Goal: Download file/media

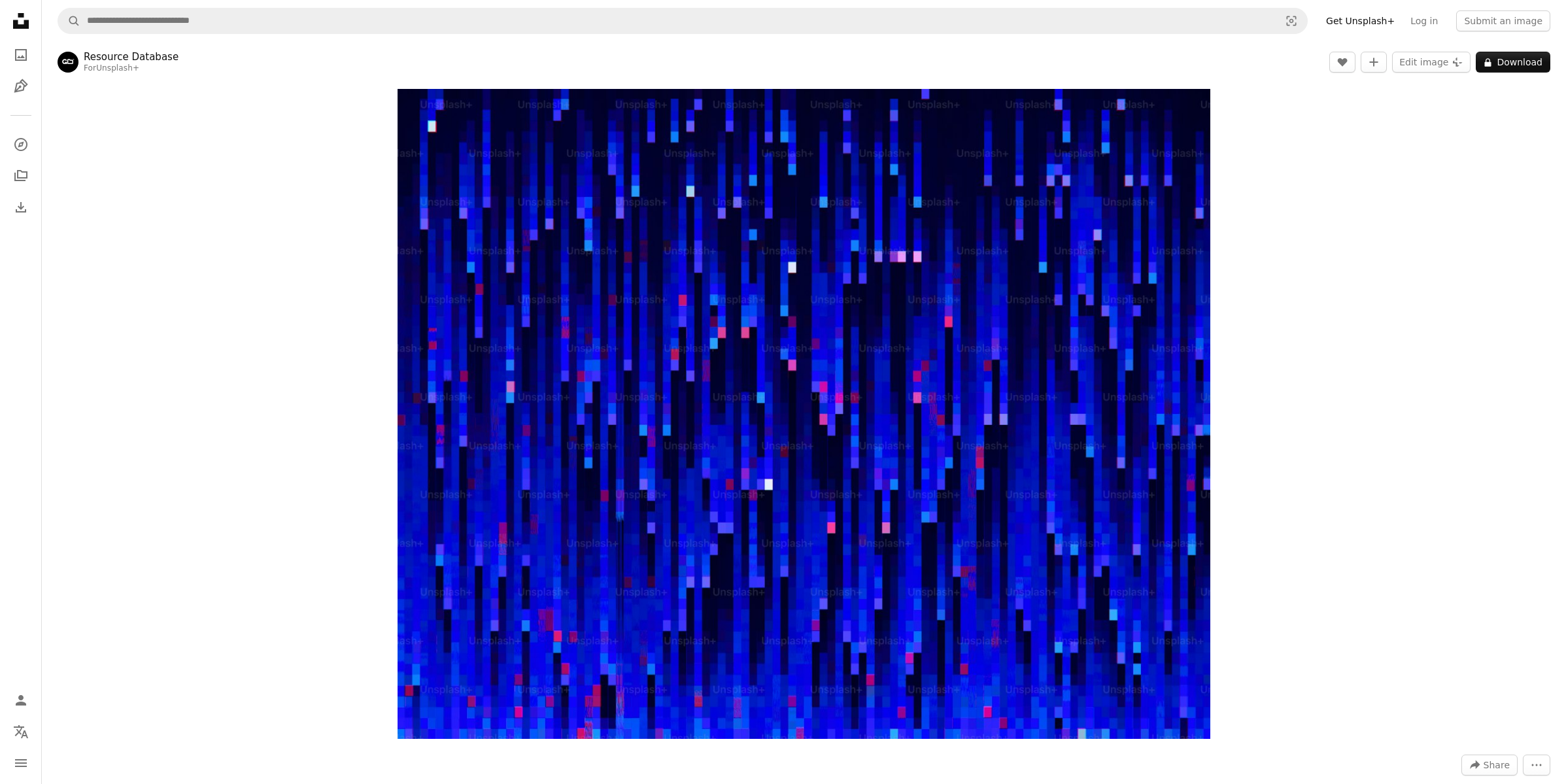
scroll to position [7826, 0]
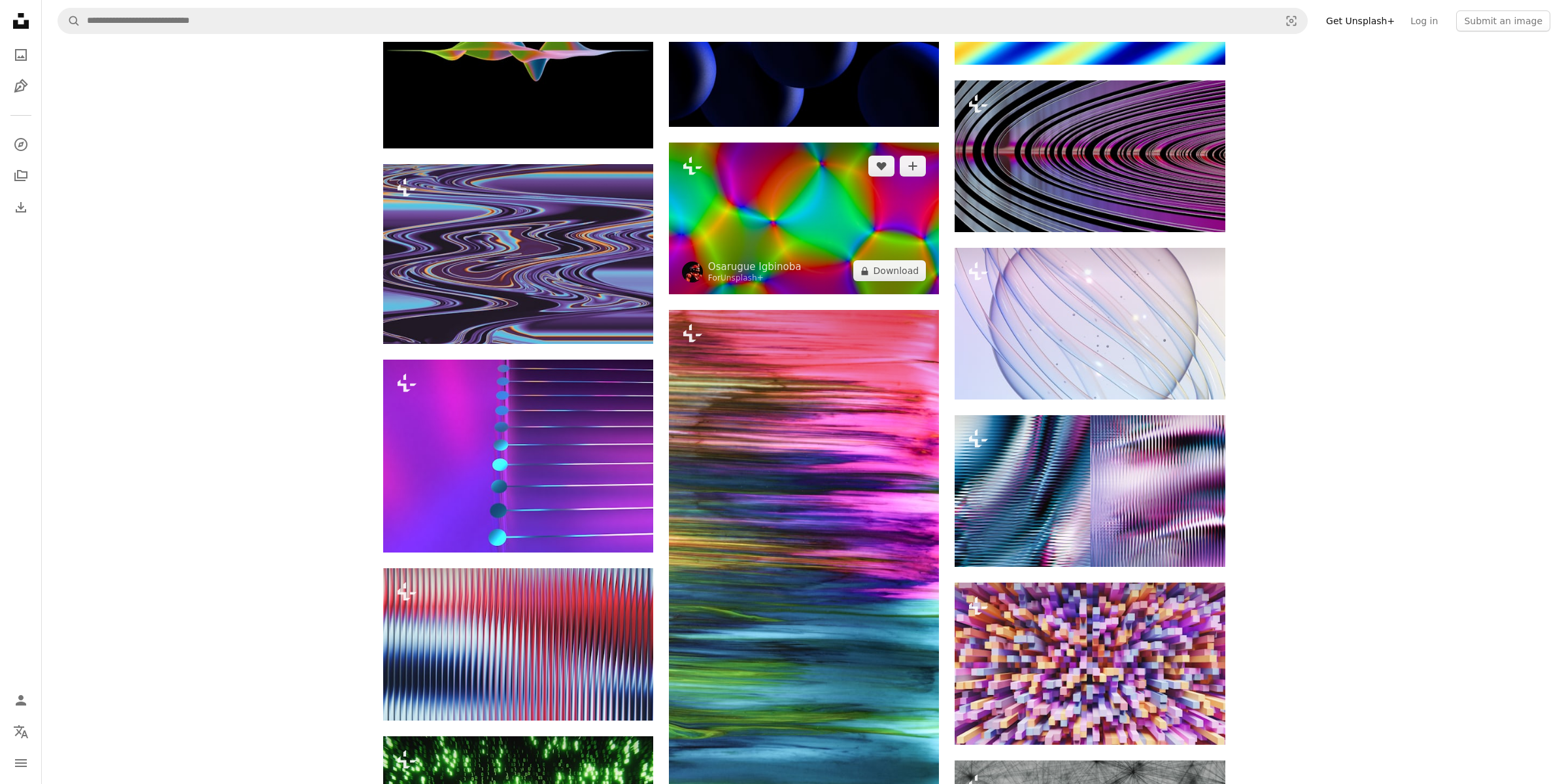
click at [775, 219] on img at bounding box center [804, 218] width 270 height 152
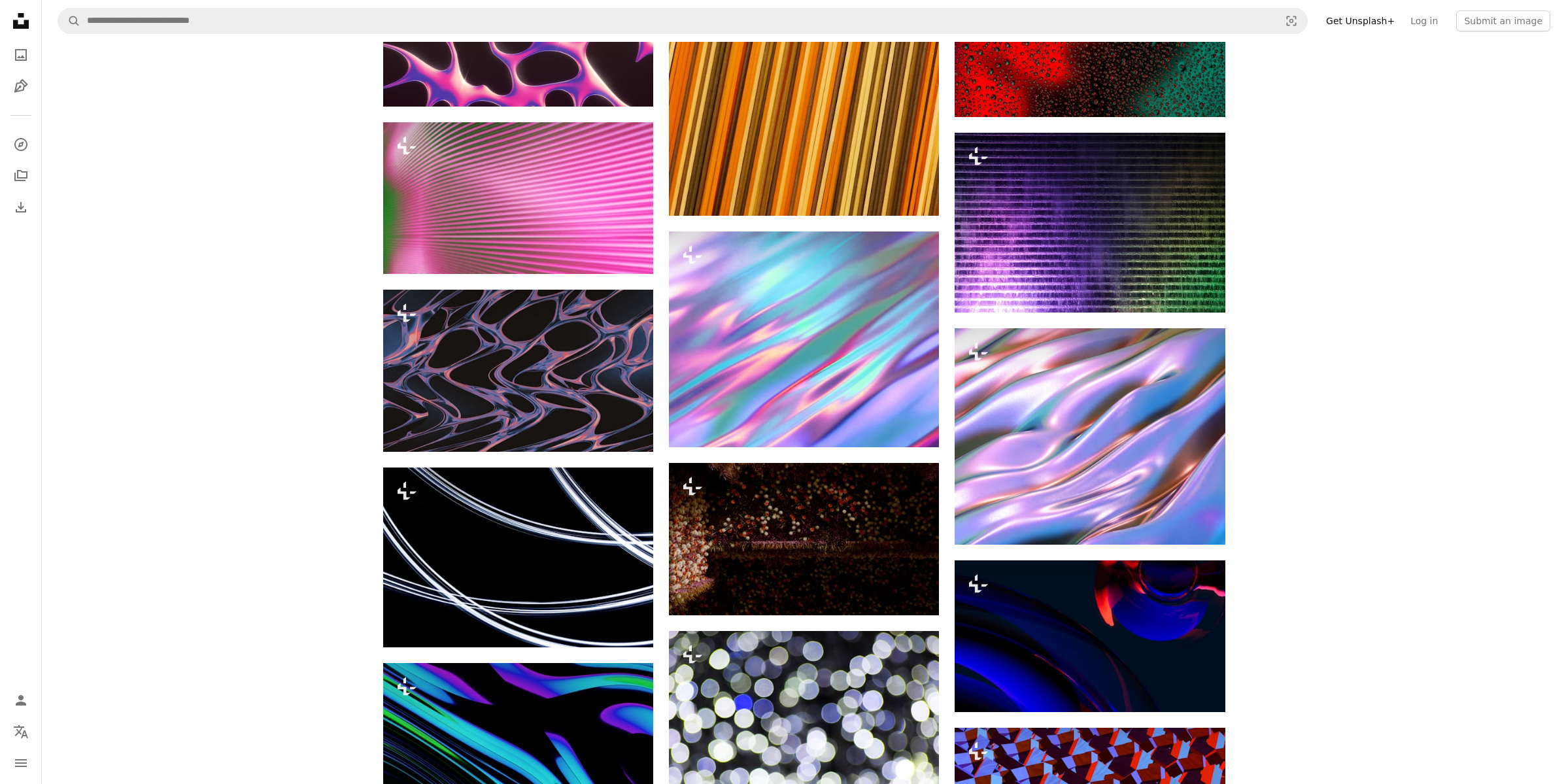
scroll to position [12762, 0]
